Goal: Task Accomplishment & Management: Manage account settings

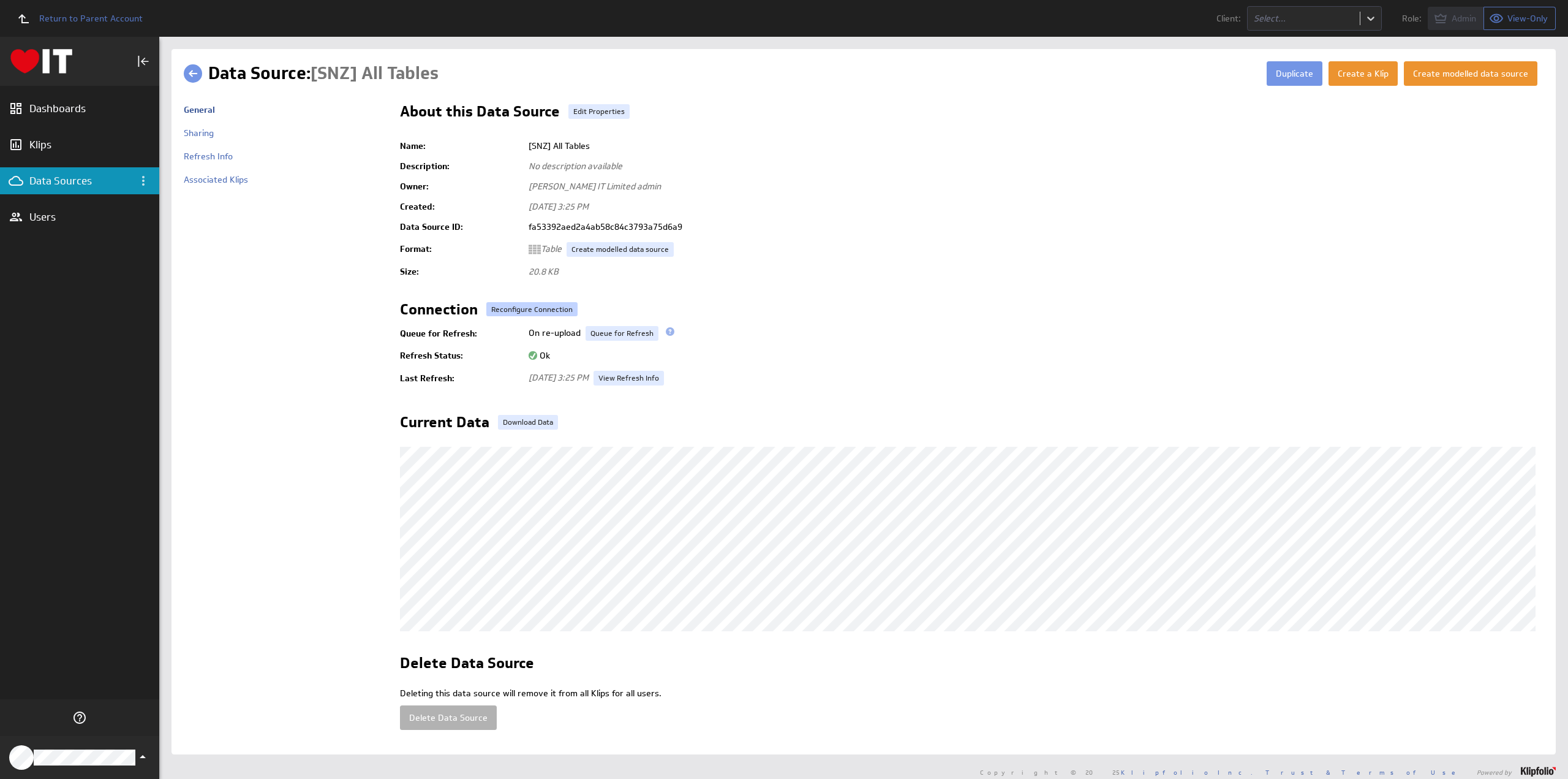
click at [546, 307] on link "Reconfigure Connection" at bounding box center [531, 309] width 91 height 15
click at [608, 108] on link "Edit Properties" at bounding box center [599, 112] width 61 height 15
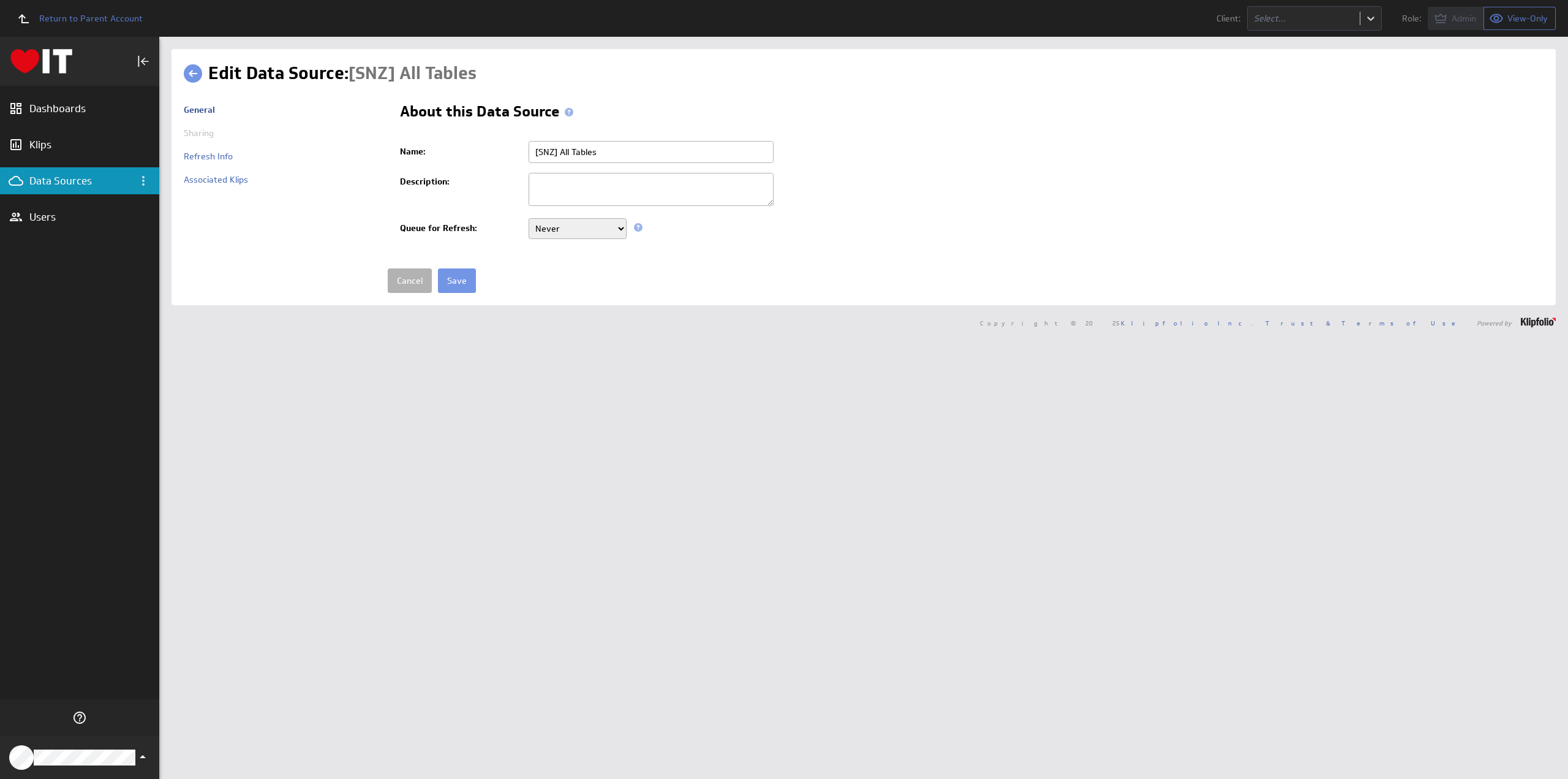
drag, startPoint x: 557, startPoint y: 149, endPoint x: 505, endPoint y: 146, distance: 52.1
click at [505, 146] on tr "Name: [SNZ] All Tables" at bounding box center [971, 151] width 1143 height 32
type input "Southland - SQL - All Tables"
click at [455, 280] on input "Save" at bounding box center [457, 281] width 38 height 25
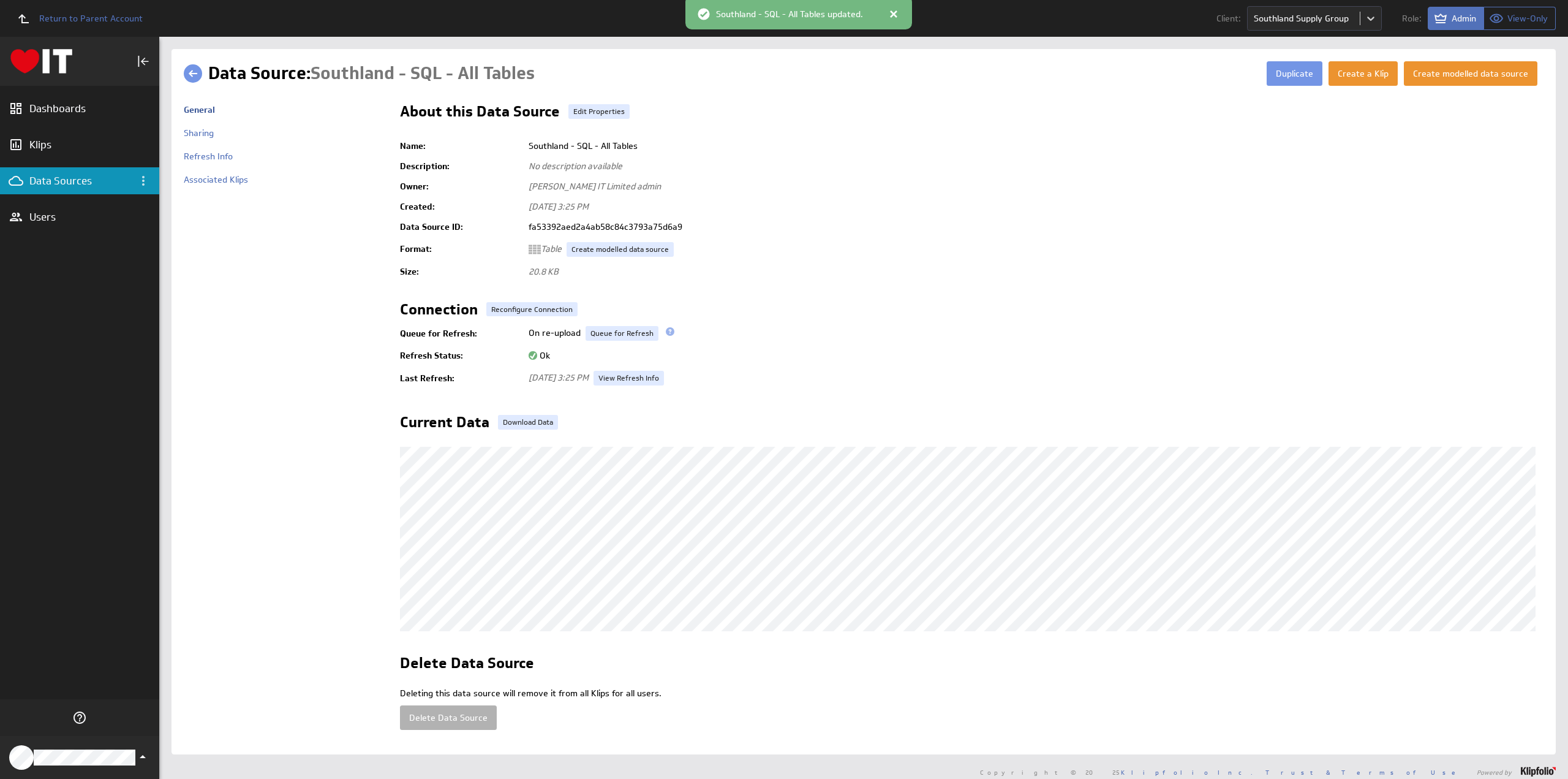
click at [196, 64] on span at bounding box center [196, 73] width 25 height 24
click at [196, 69] on link at bounding box center [193, 74] width 18 height 18
